Goal: Navigation & Orientation: Find specific page/section

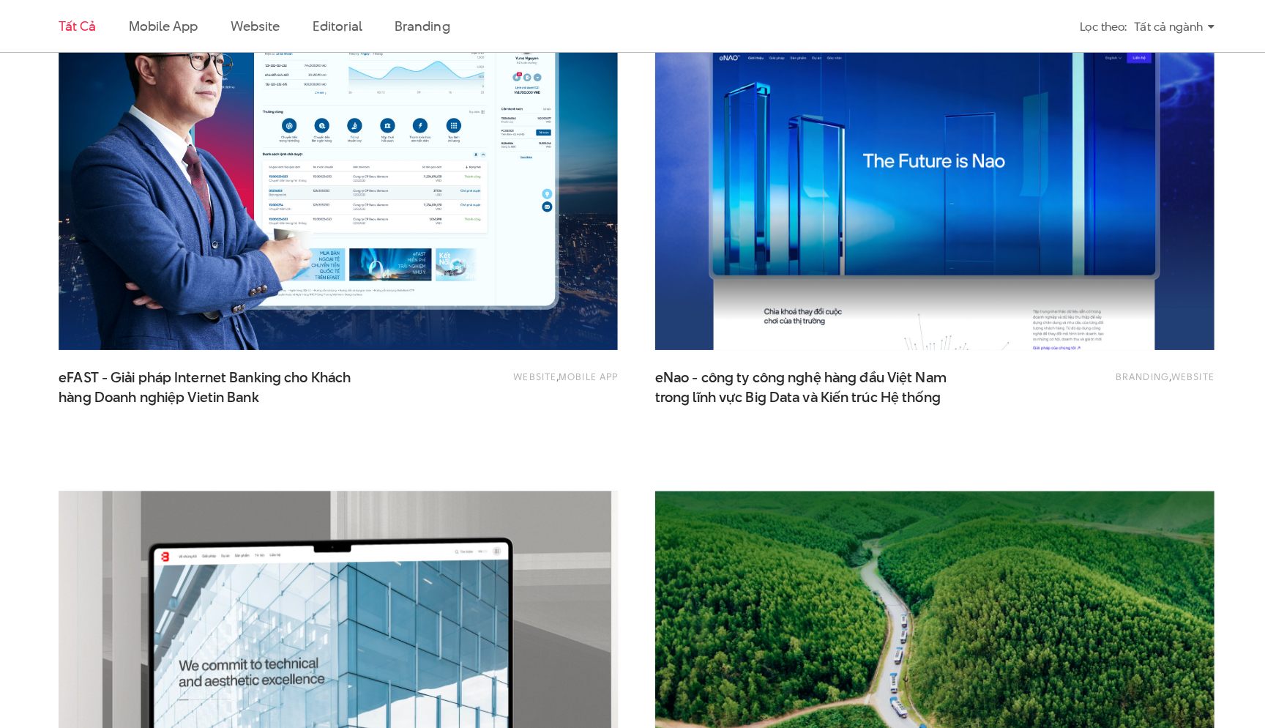
scroll to position [2068, 0]
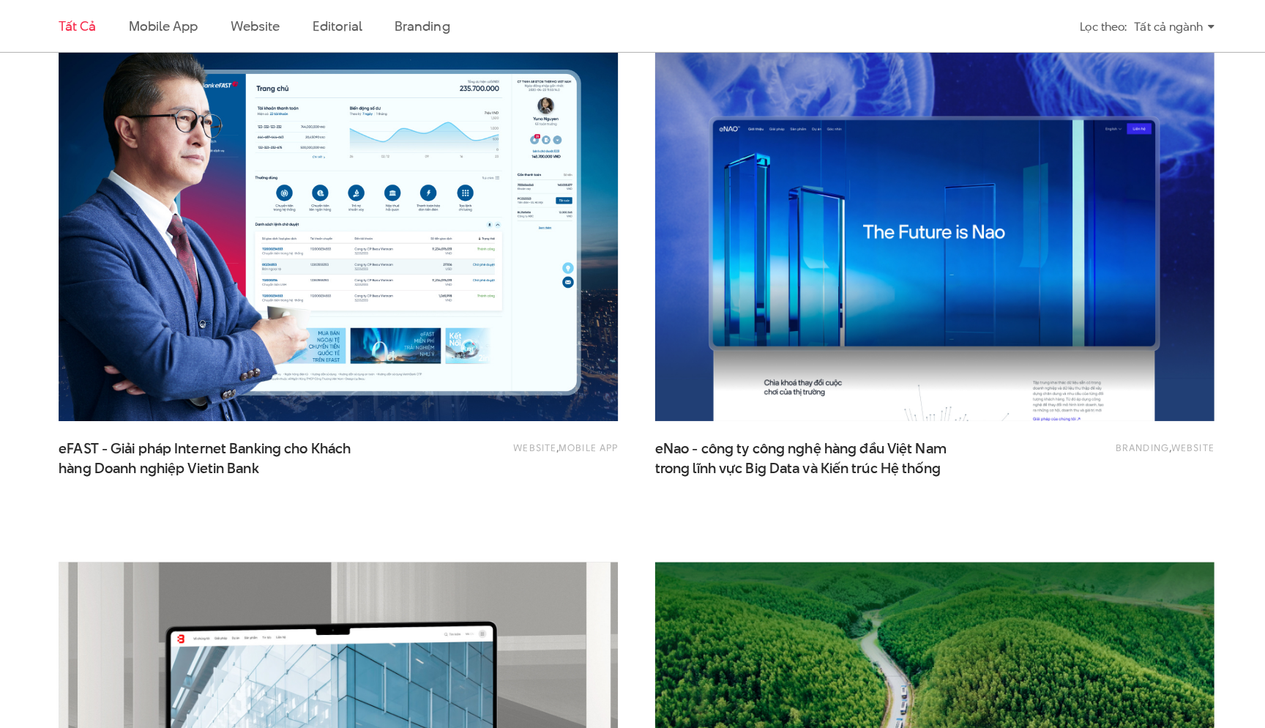
click at [554, 300] on img at bounding box center [337, 230] width 607 height 407
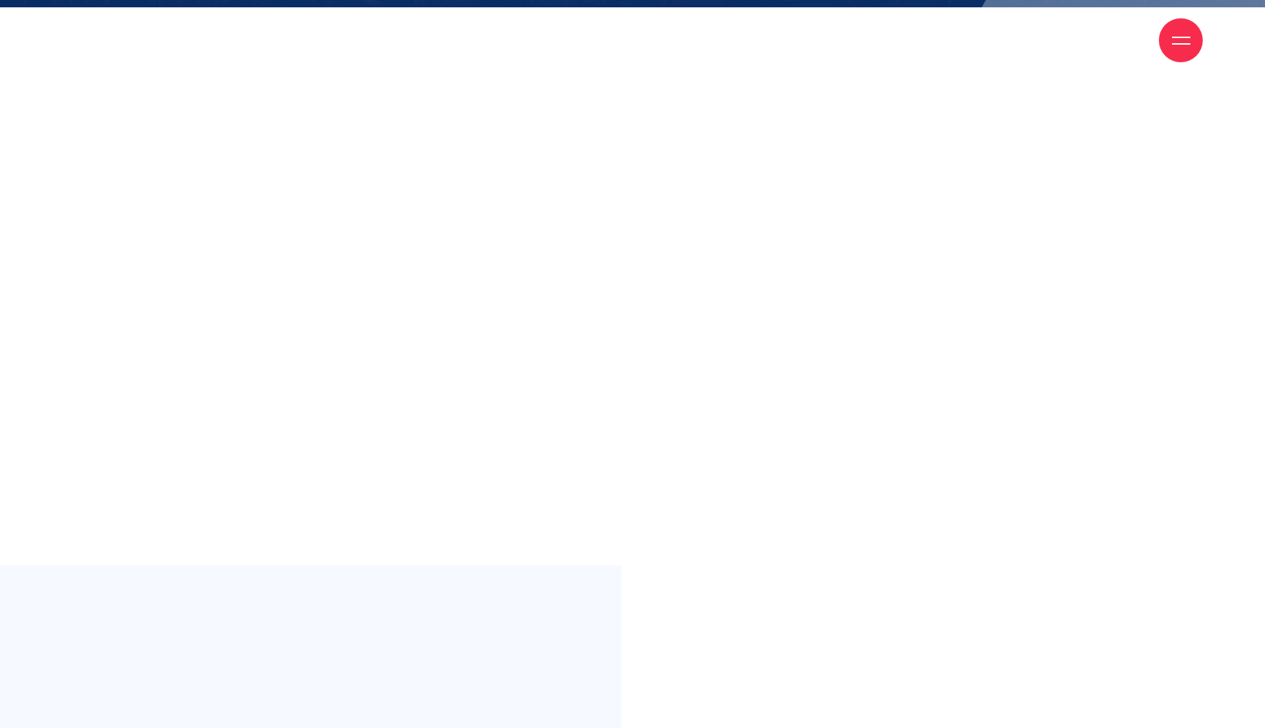
scroll to position [731, 0]
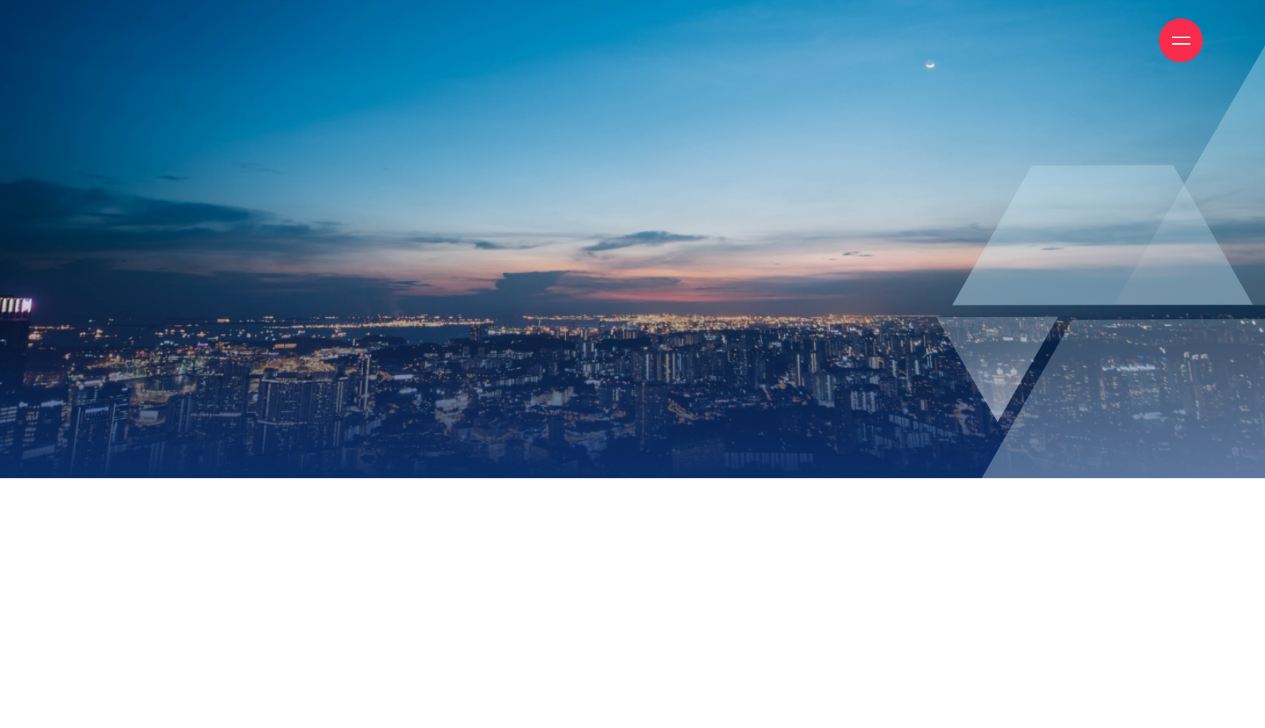
scroll to position [299, 0]
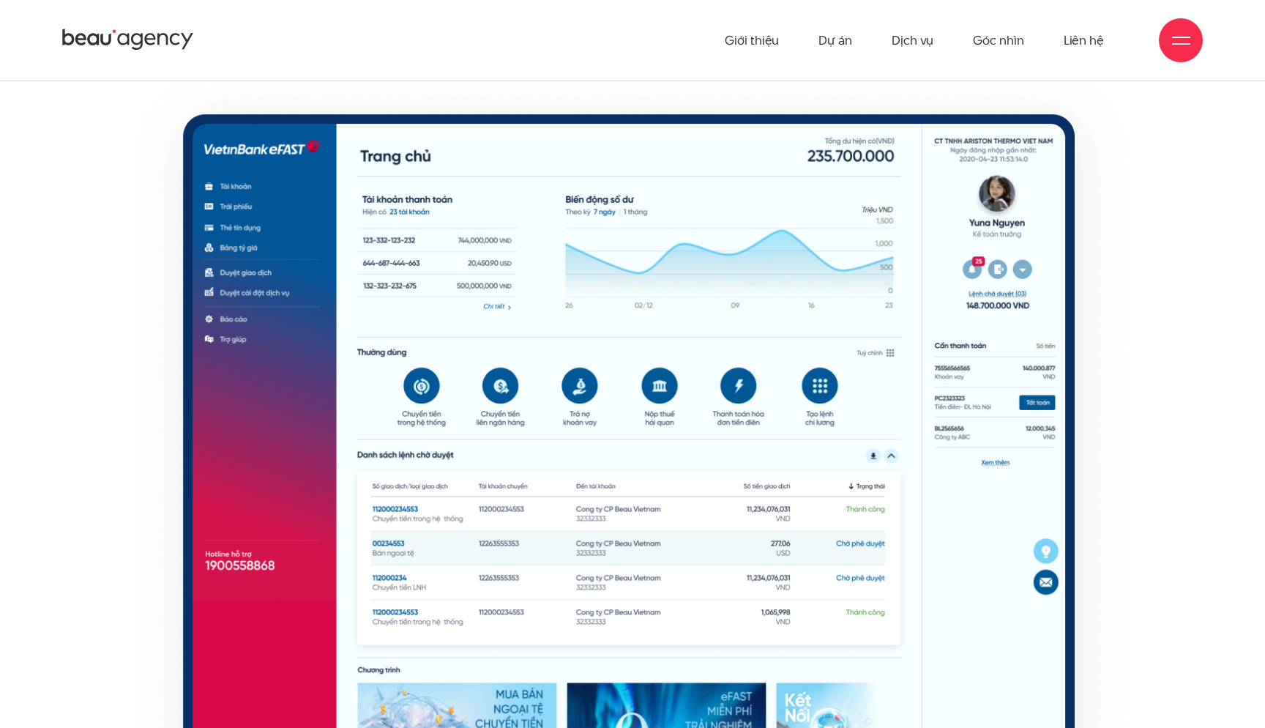
scroll to position [9449, 0]
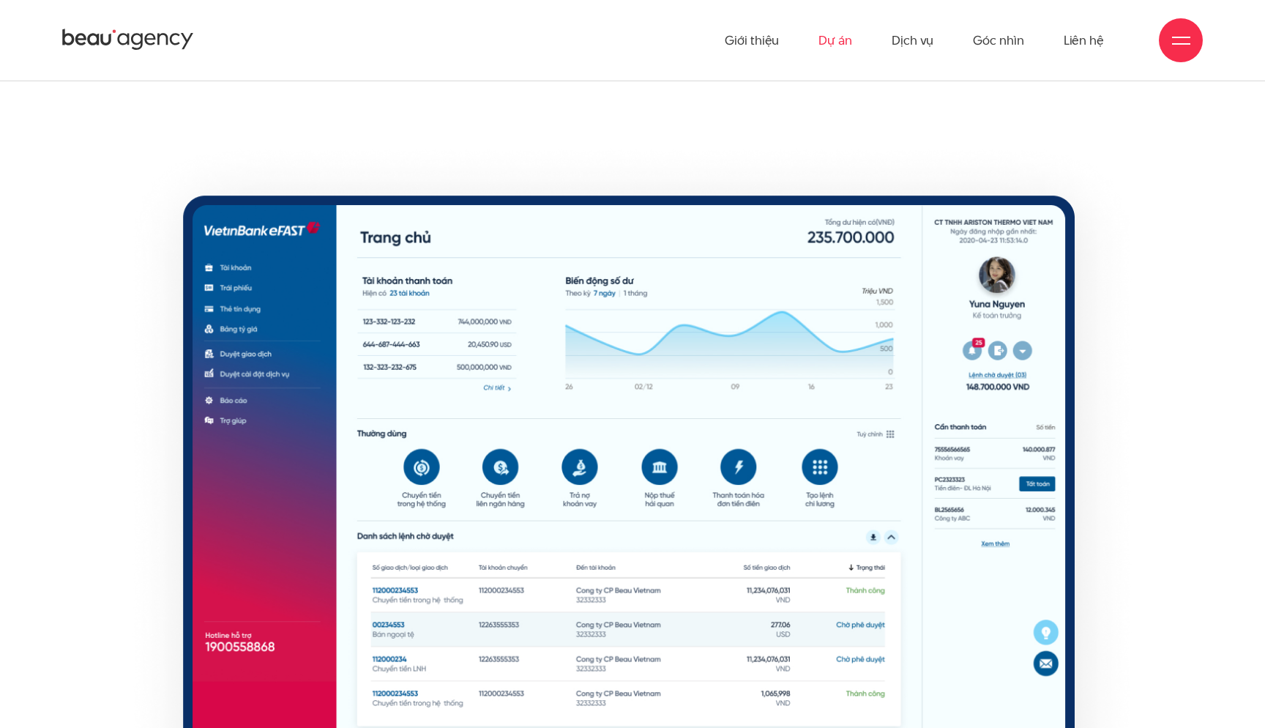
click at [826, 50] on link "Dự án" at bounding box center [836, 40] width 34 height 81
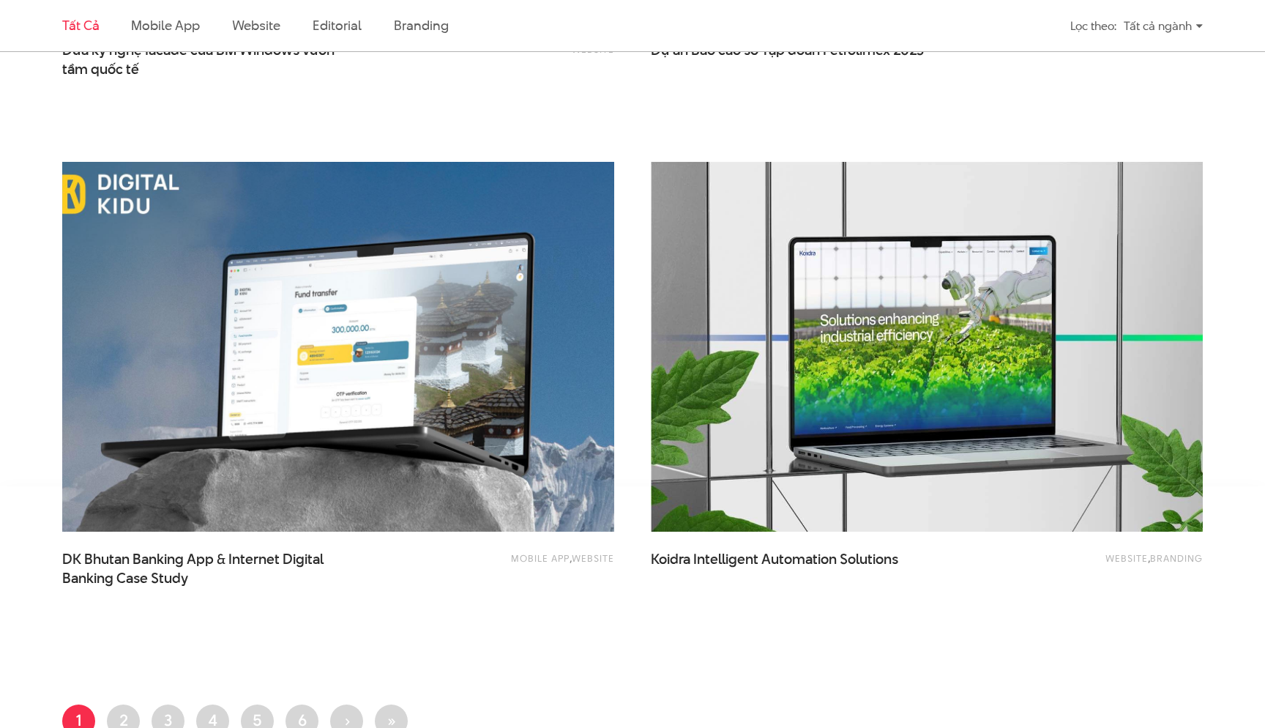
scroll to position [3007, 0]
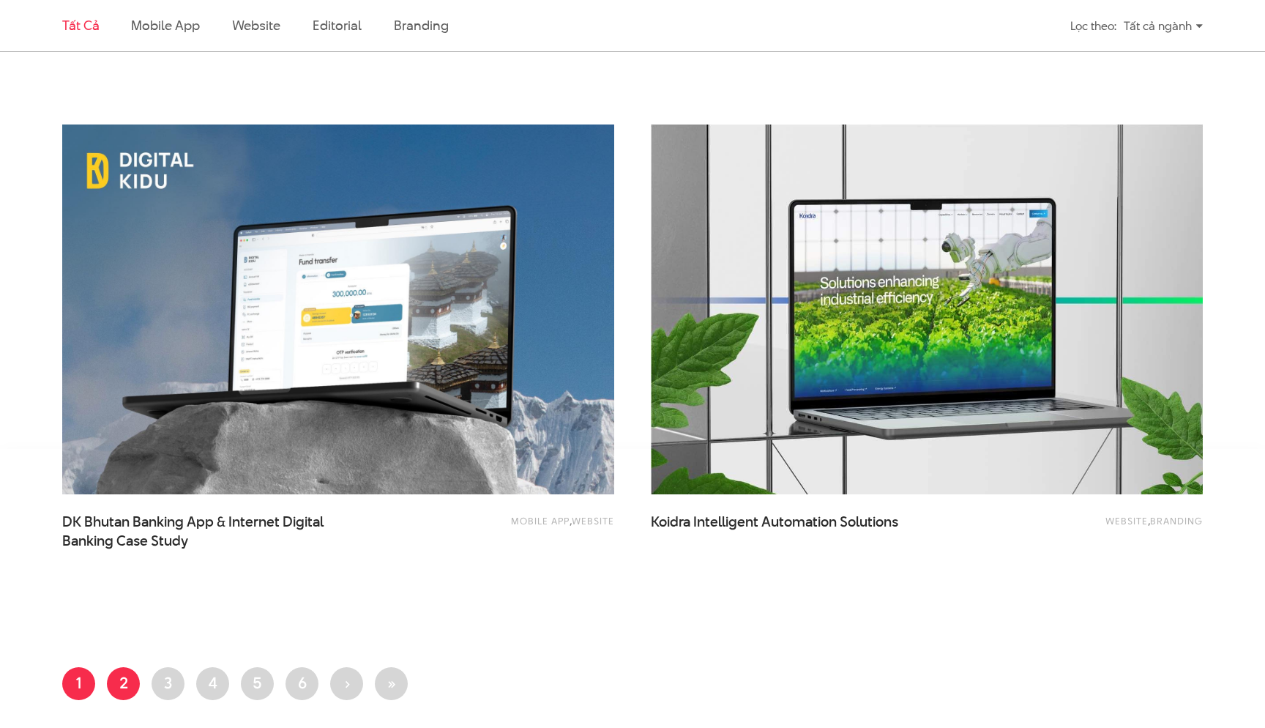
click at [127, 673] on link "Trang 2" at bounding box center [123, 683] width 33 height 33
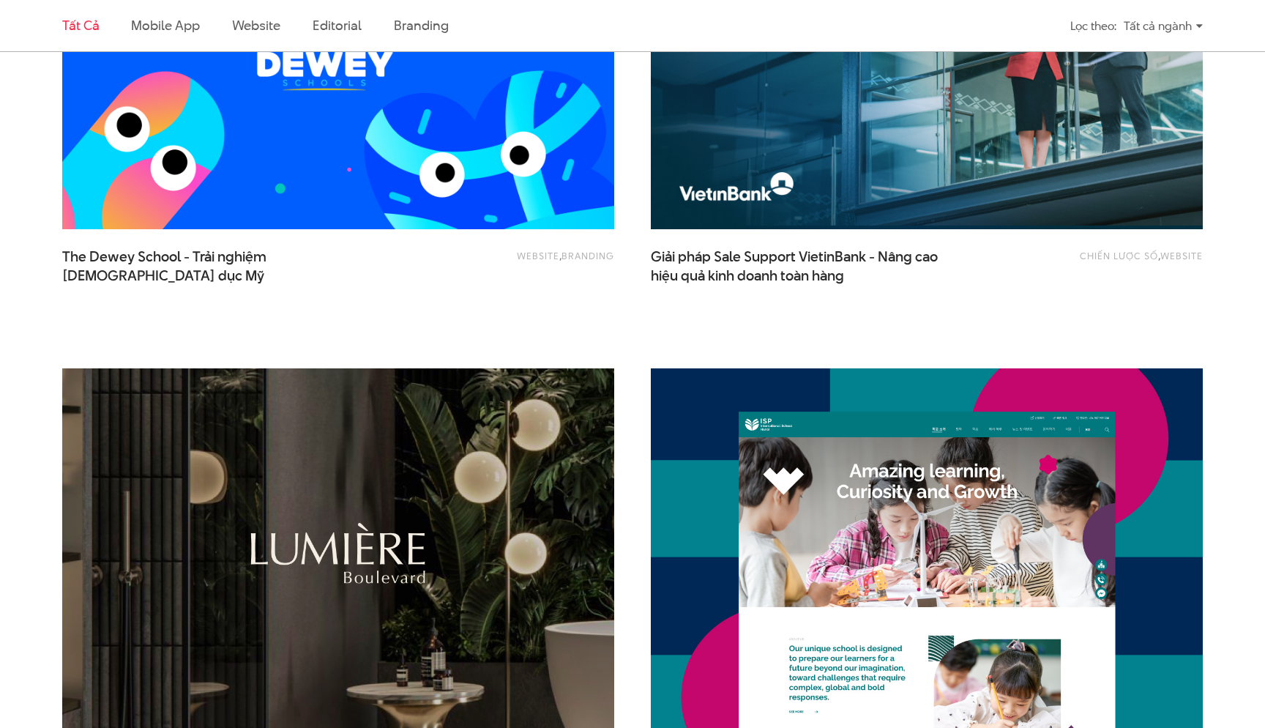
scroll to position [1235, 0]
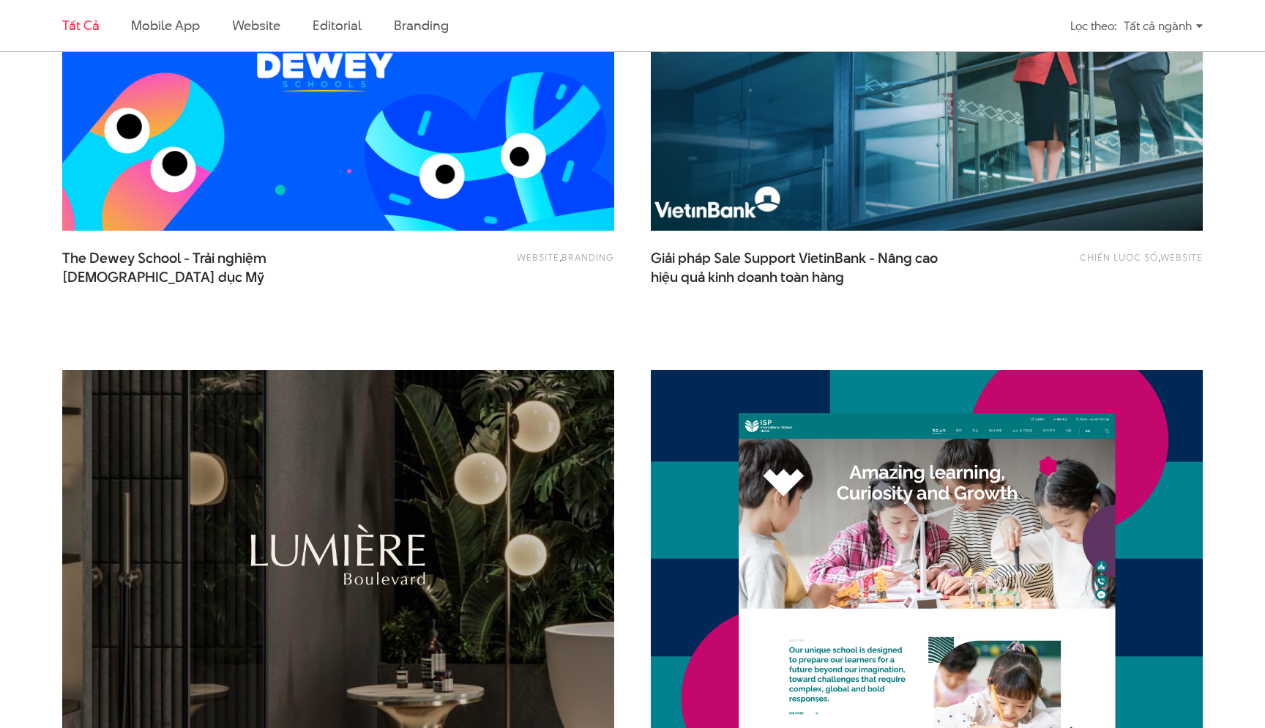
click at [726, 163] on img at bounding box center [926, 46] width 607 height 407
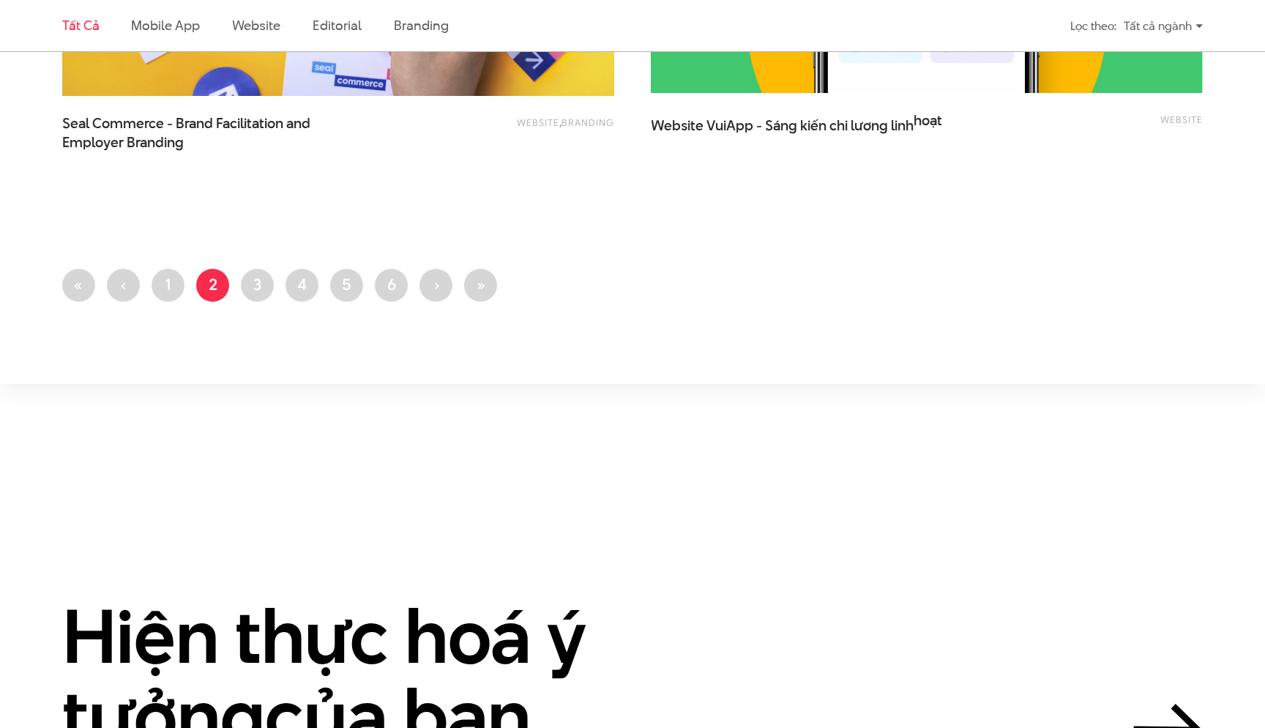
scroll to position [3371, 0]
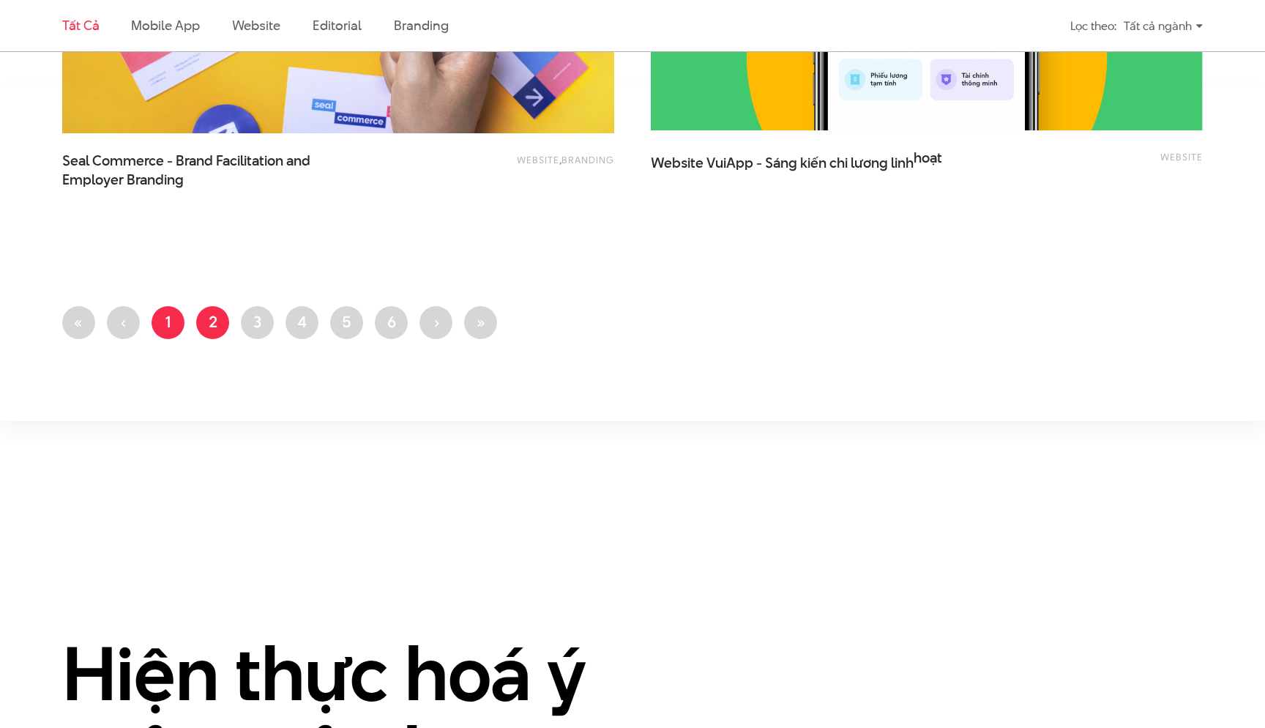
click at [173, 324] on link "Trang 1" at bounding box center [168, 322] width 33 height 33
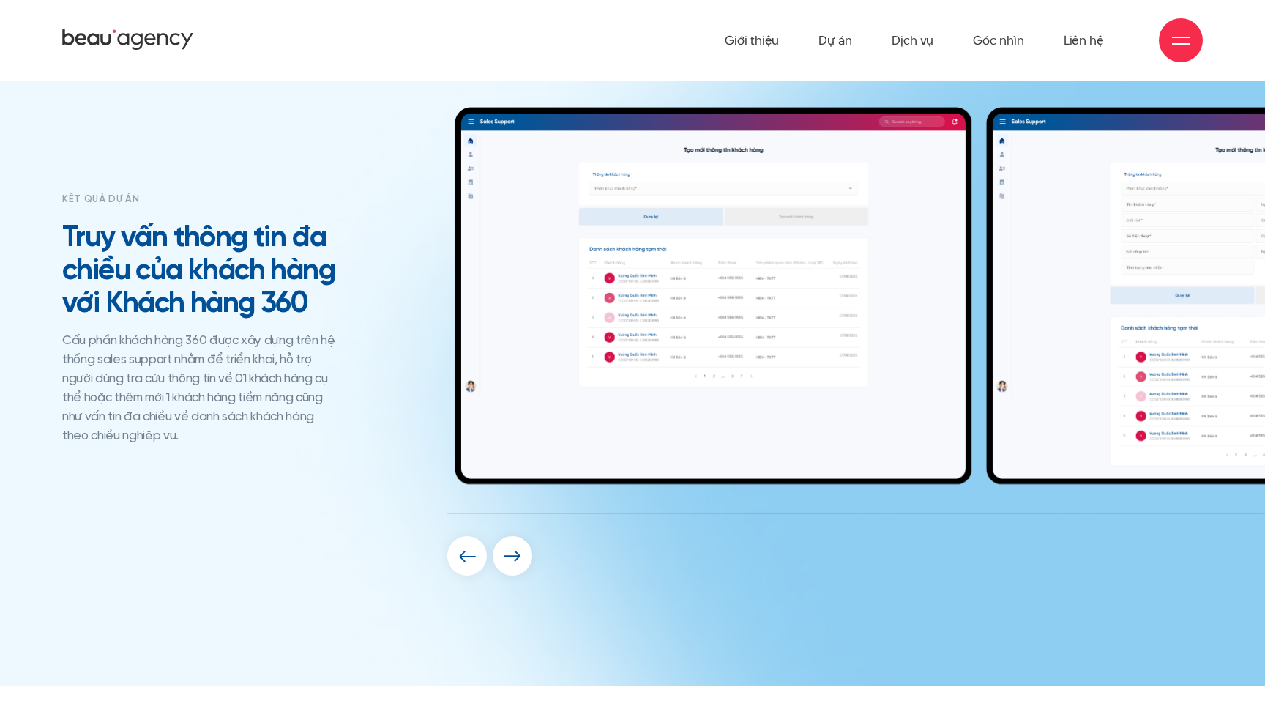
scroll to position [6503, 0]
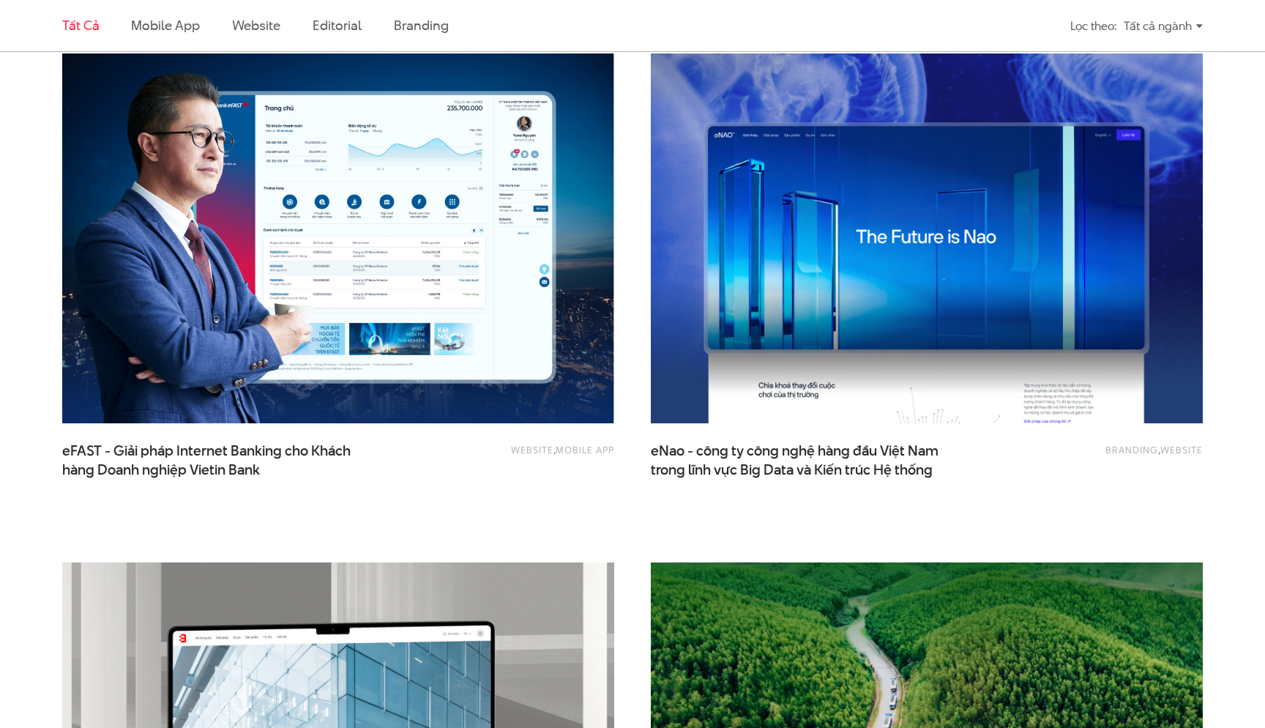
scroll to position [2077, 0]
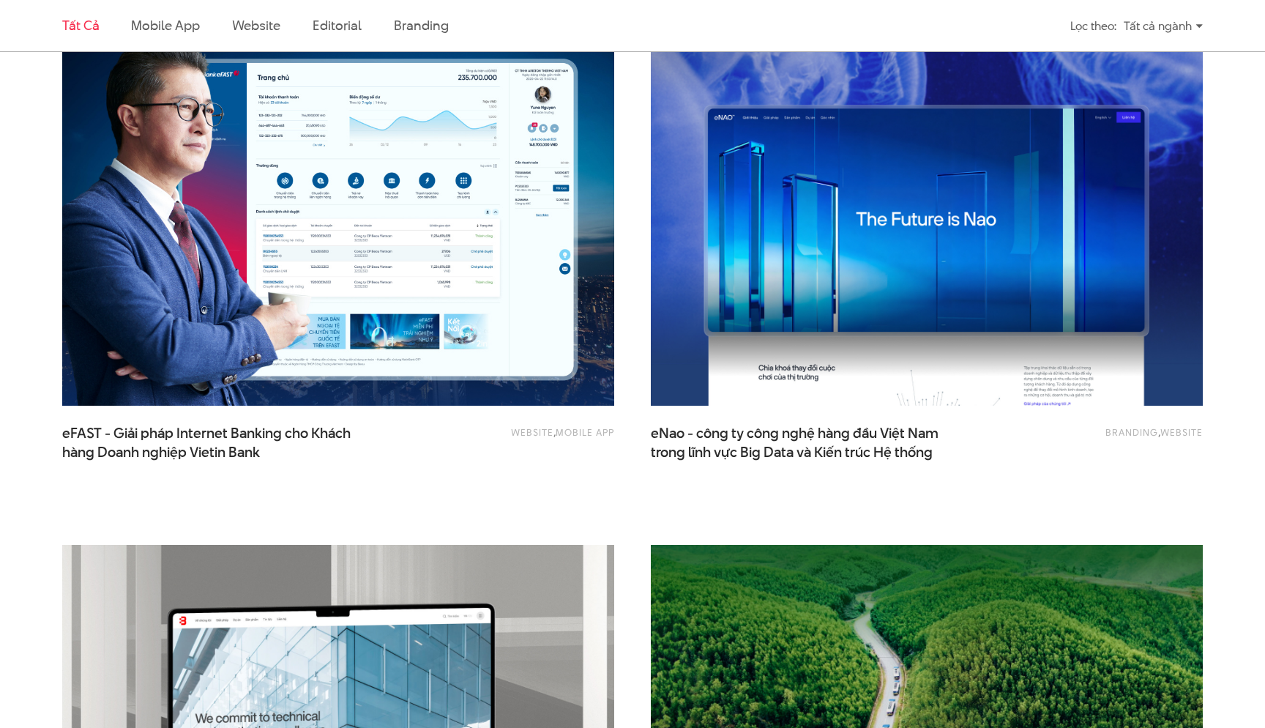
click at [551, 337] on img at bounding box center [337, 221] width 607 height 407
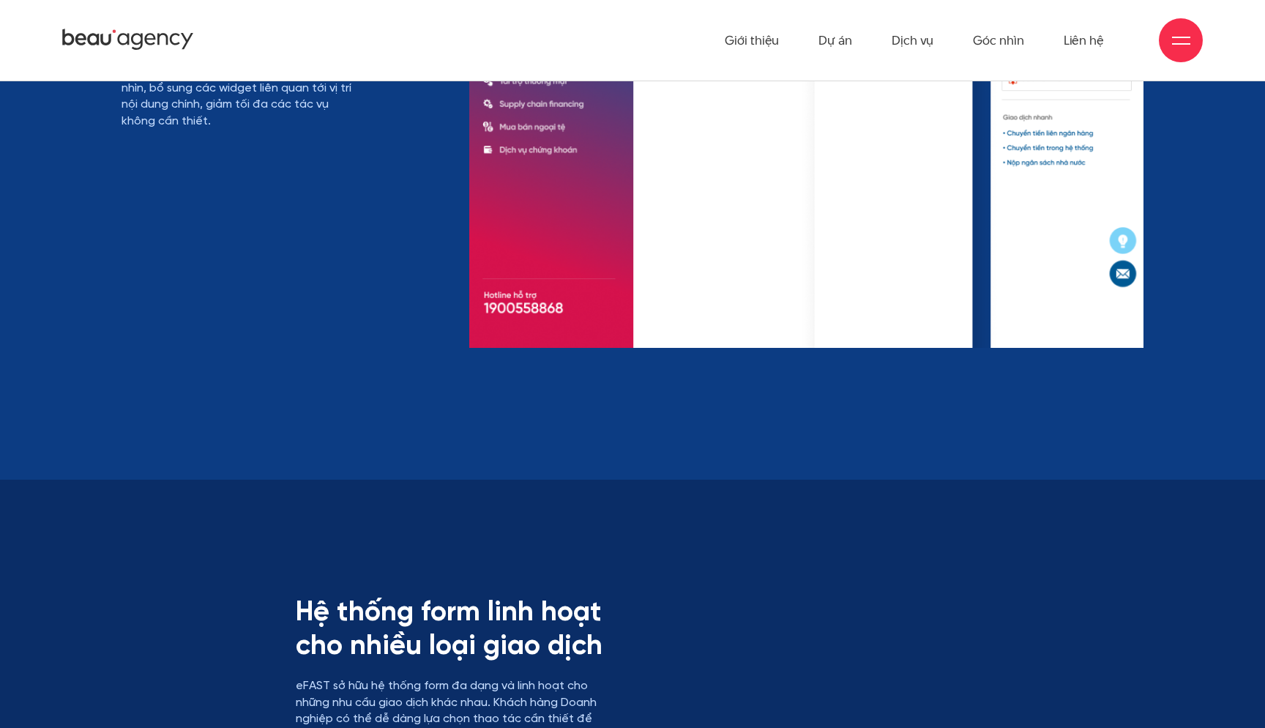
scroll to position [13854, 0]
